Goal: Task Accomplishment & Management: Complete application form

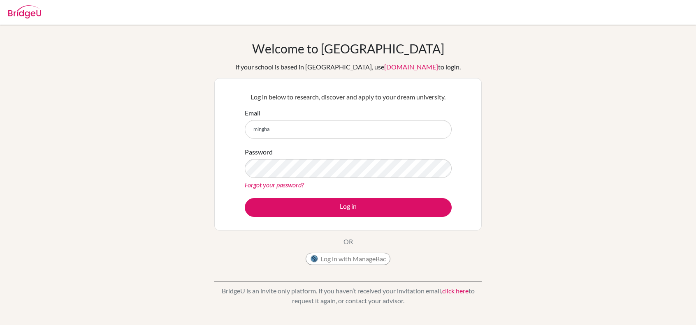
type input "[EMAIL_ADDRESS][DOMAIN_NAME]"
click at [245, 198] on button "Log in" at bounding box center [348, 207] width 207 height 19
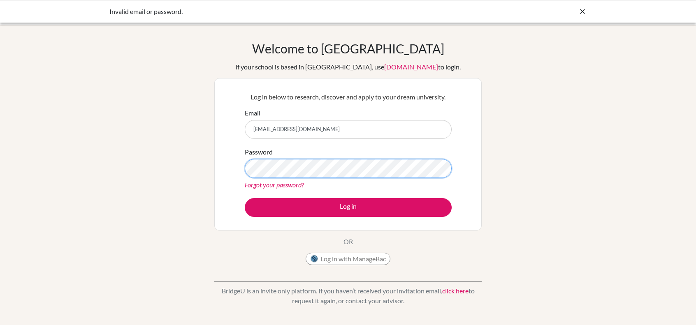
click at [245, 198] on button "Log in" at bounding box center [348, 207] width 207 height 19
